Goal: Information Seeking & Learning: Learn about a topic

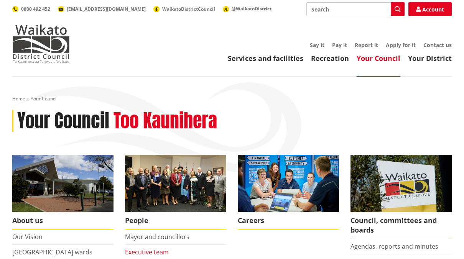
scroll to position [77, 0]
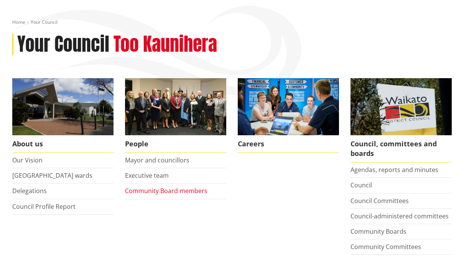
click at [156, 188] on link "Community Board members" at bounding box center [166, 191] width 83 height 8
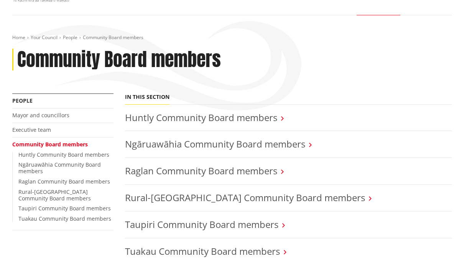
scroll to position [38, 0]
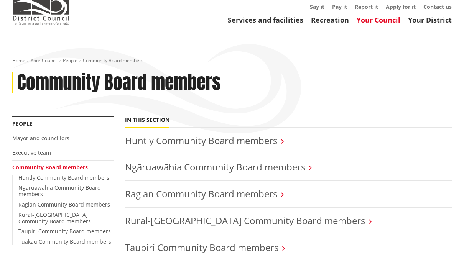
click at [375, 18] on link "Your Council" at bounding box center [379, 19] width 44 height 9
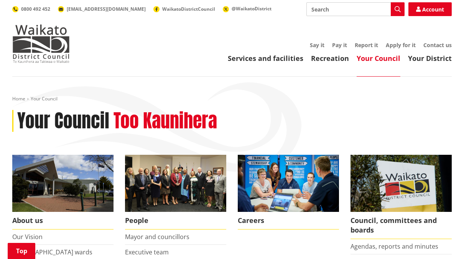
scroll to position [115, 0]
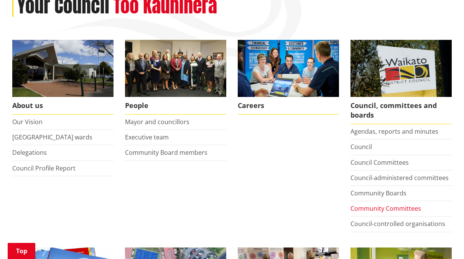
click at [390, 210] on link "Community Committees" at bounding box center [386, 209] width 71 height 8
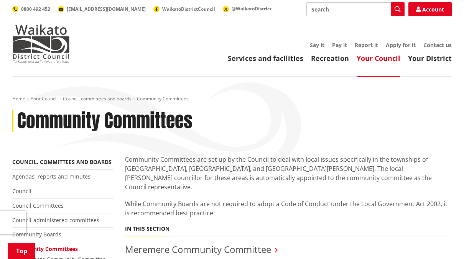
scroll to position [154, 0]
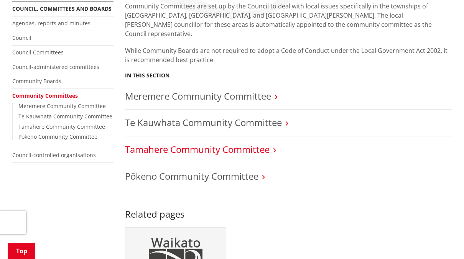
click at [242, 143] on link "Tamahere Community Committee" at bounding box center [197, 149] width 145 height 13
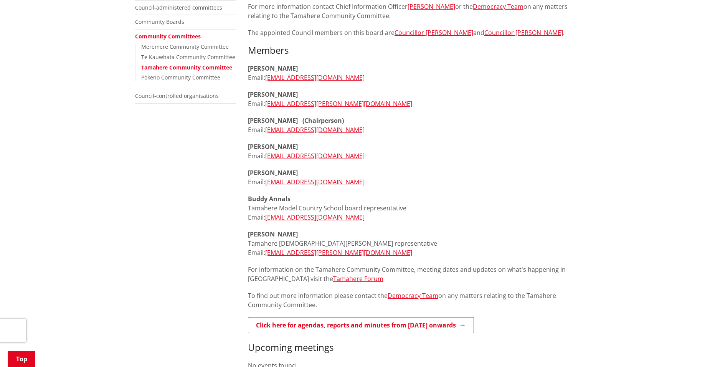
scroll to position [230, 0]
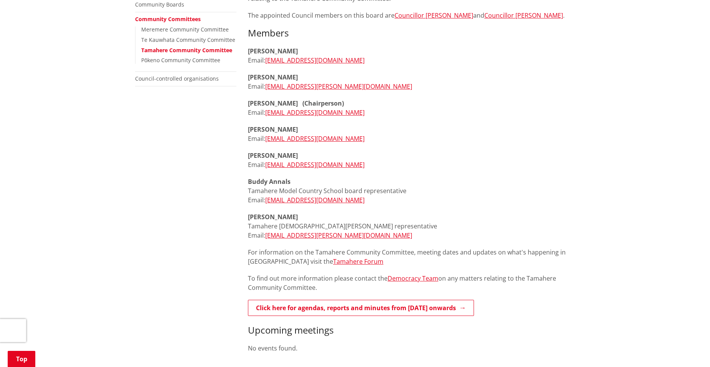
drag, startPoint x: 640, startPoint y: 282, endPoint x: 649, endPoint y: 290, distance: 11.4
drag, startPoint x: 649, startPoint y: 290, endPoint x: 615, endPoint y: 315, distance: 42.0
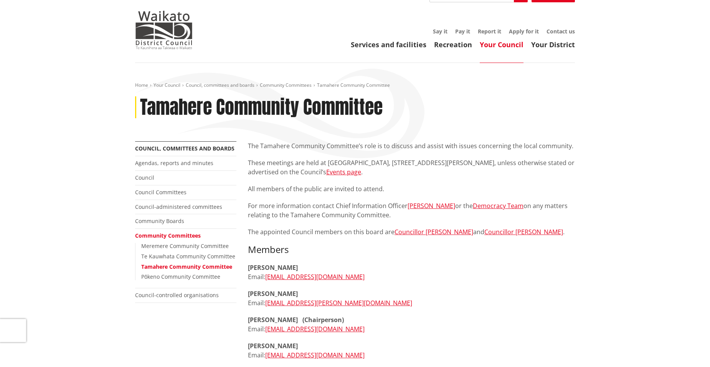
scroll to position [0, 0]
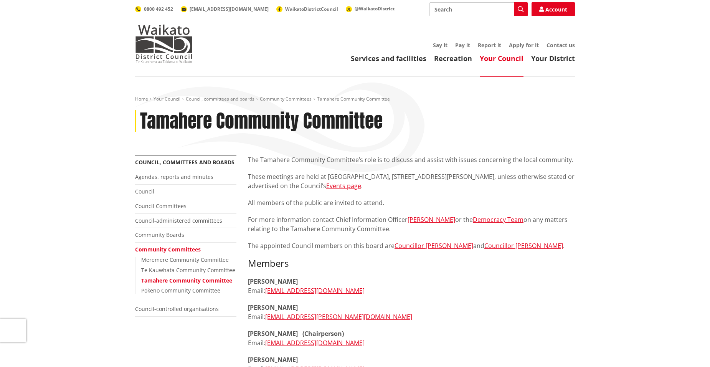
click at [464, 60] on link "Your Council" at bounding box center [502, 58] width 44 height 9
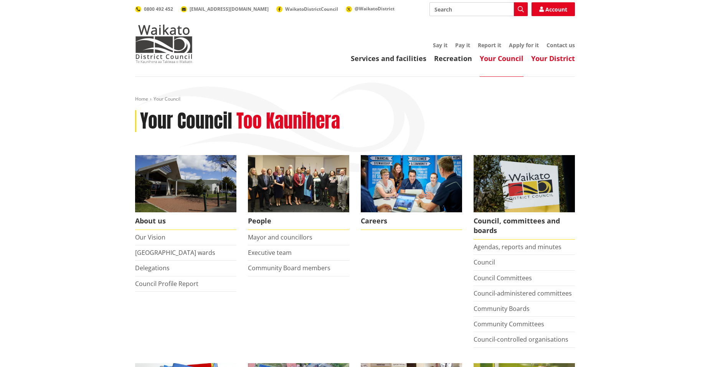
click at [541, 56] on link "Your District" at bounding box center [553, 58] width 44 height 9
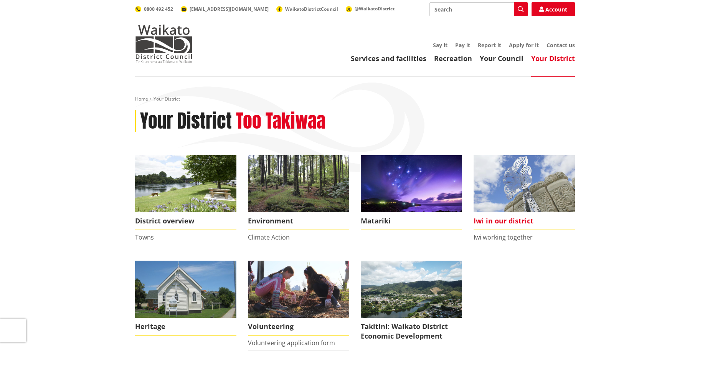
click at [498, 221] on span "Iwi in our district" at bounding box center [524, 221] width 101 height 18
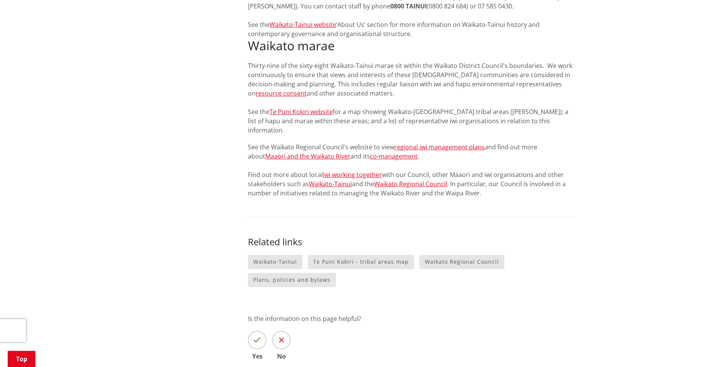
scroll to position [883, 0]
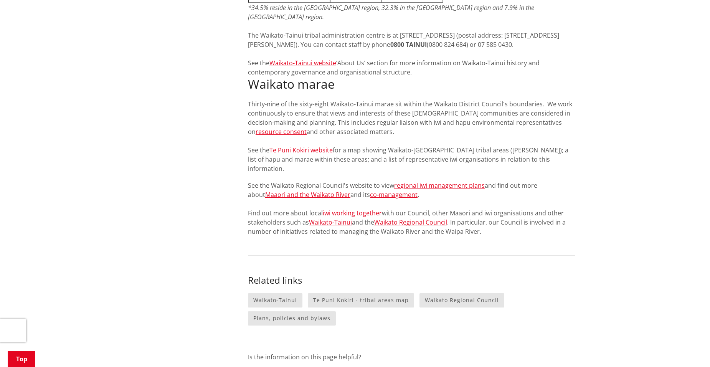
click at [338, 209] on link "iwi working together" at bounding box center [352, 213] width 59 height 8
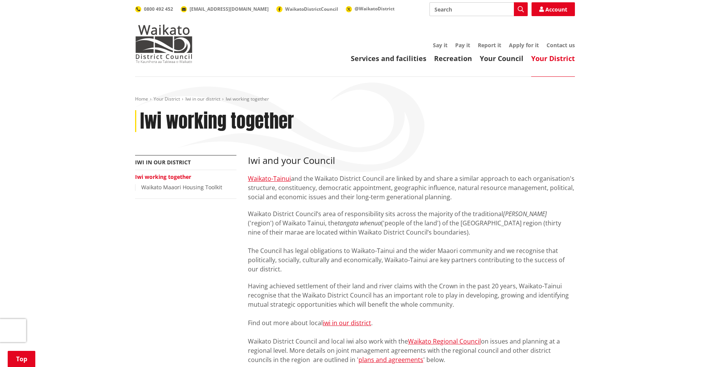
scroll to position [154, 0]
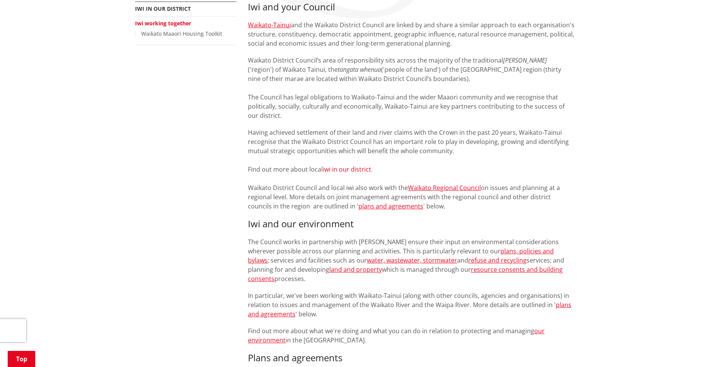
click at [348, 172] on link "iwi in our district" at bounding box center [347, 169] width 48 height 8
